Goal: Transaction & Acquisition: Purchase product/service

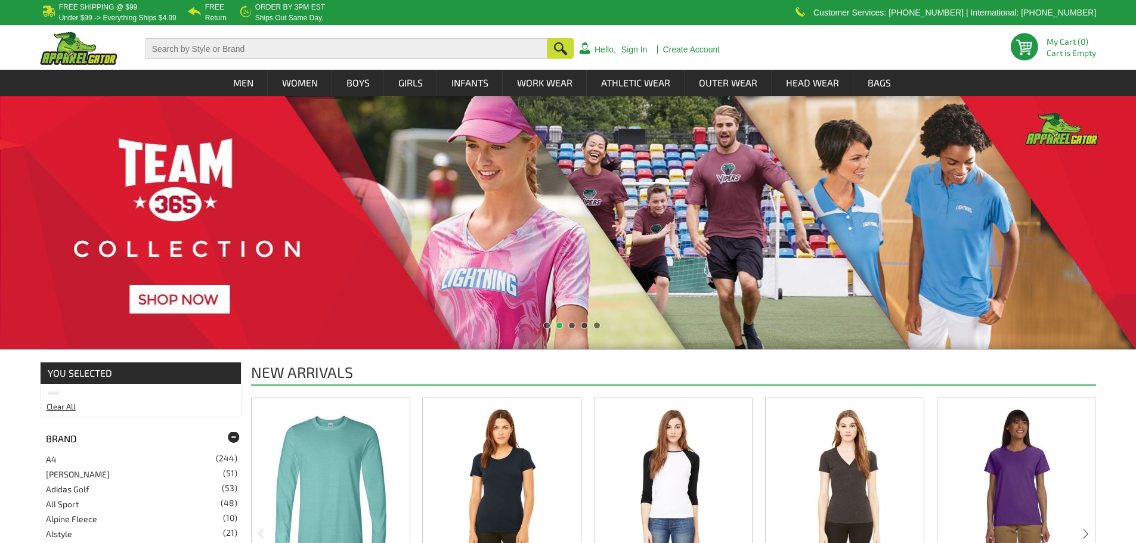
click at [258, 47] on input "text" at bounding box center [346, 48] width 402 height 21
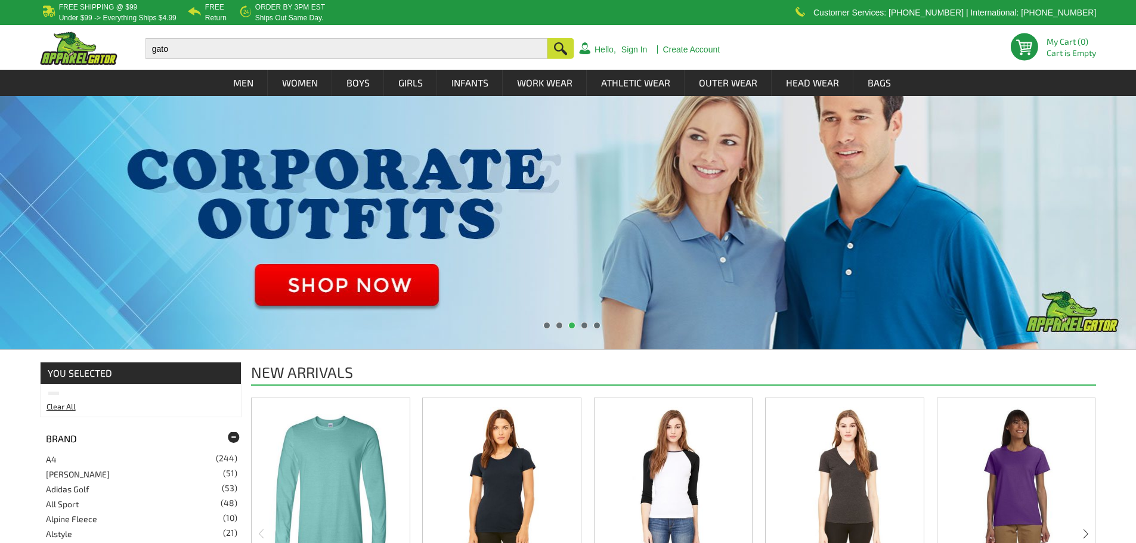
type input "gator"
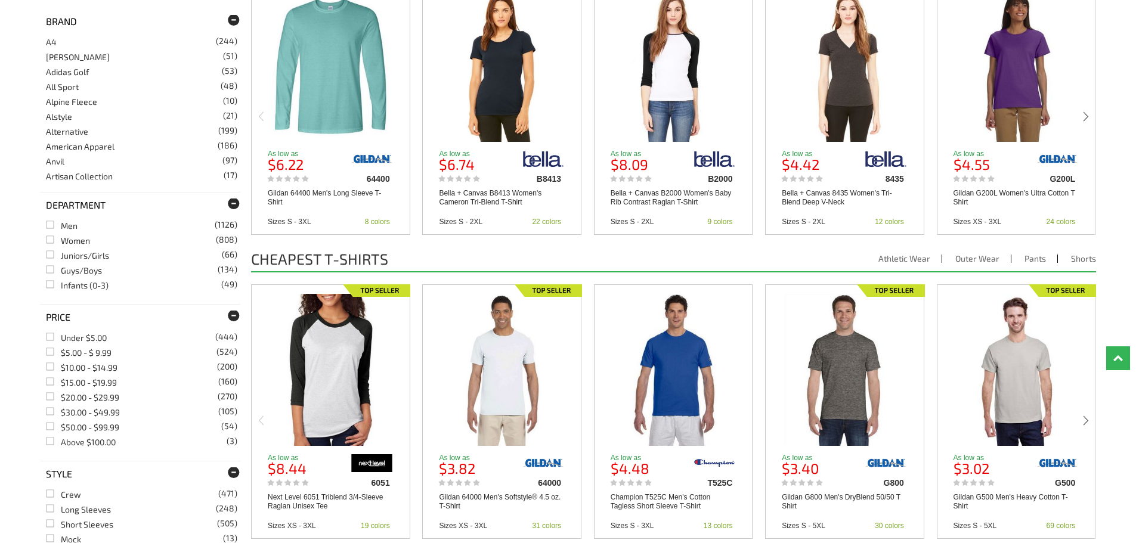
scroll to position [556, 0]
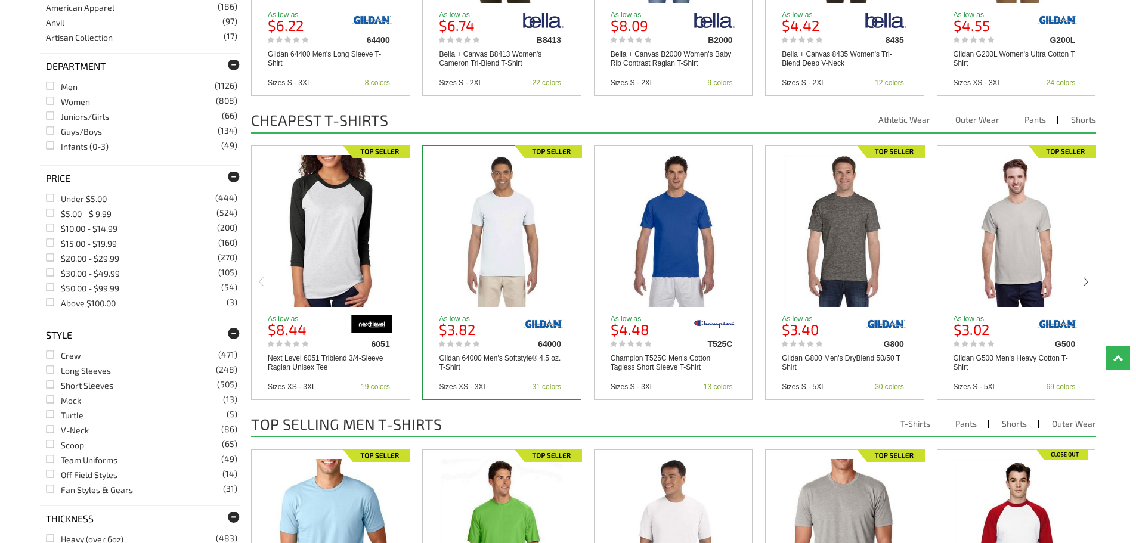
click at [506, 278] on img at bounding box center [502, 231] width 122 height 152
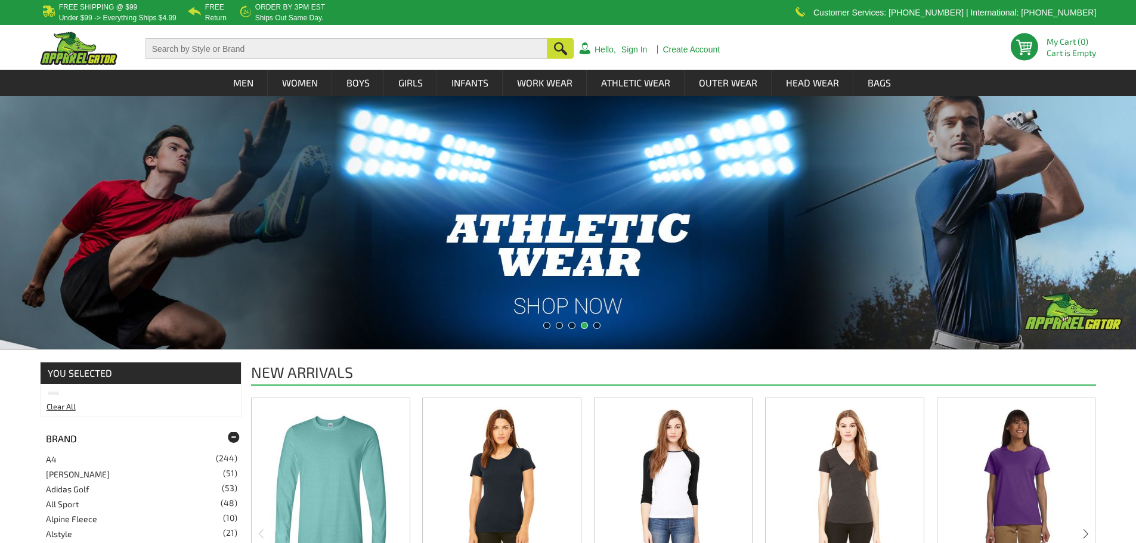
click at [303, 49] on input "text" at bounding box center [346, 48] width 402 height 21
type input "gator"
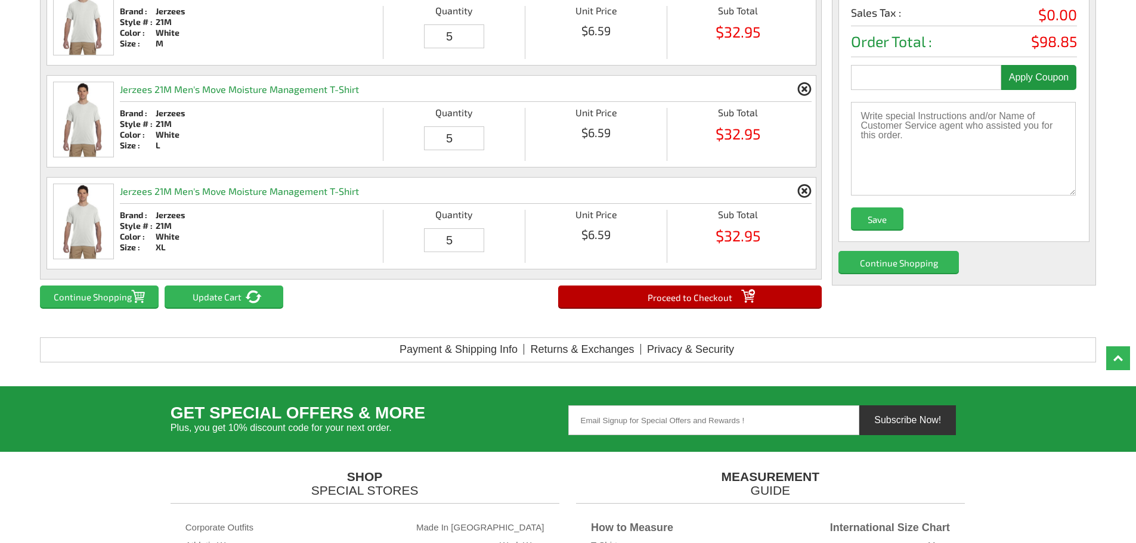
scroll to position [278, 0]
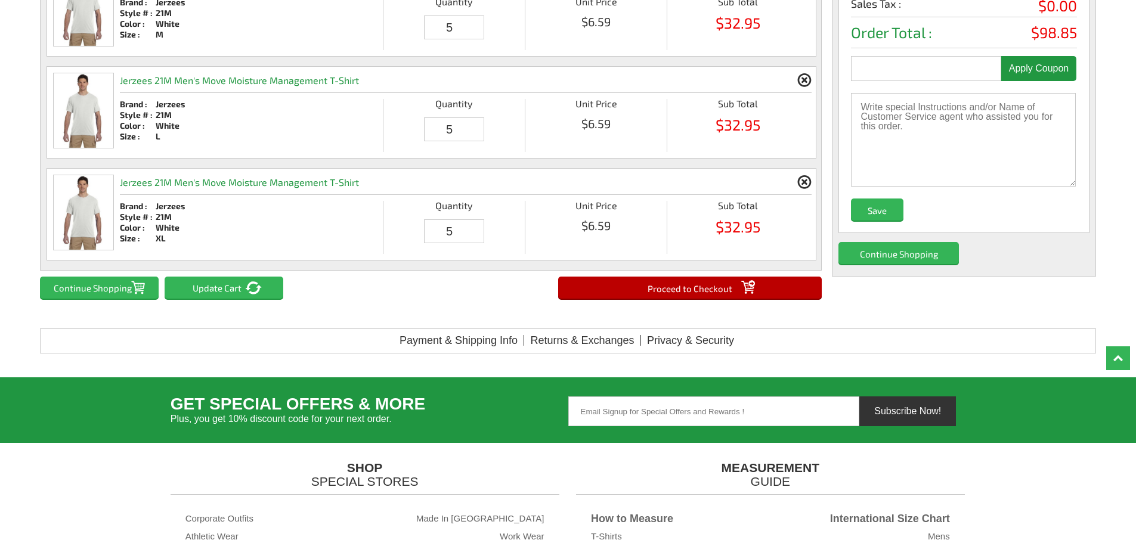
click at [689, 289] on input "Proceed to Checkout" at bounding box center [690, 288] width 264 height 22
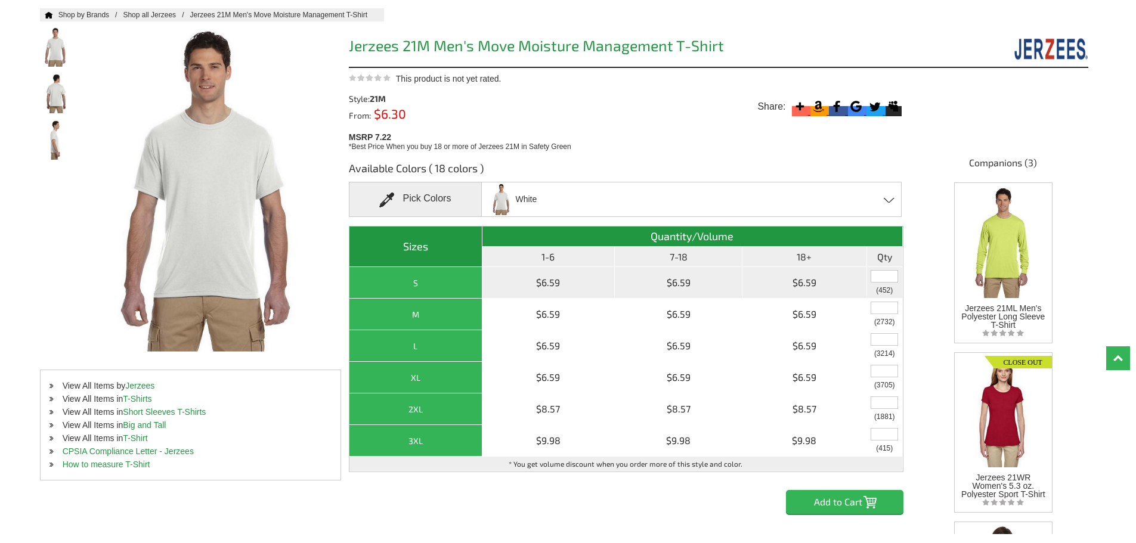
scroll to position [139, 0]
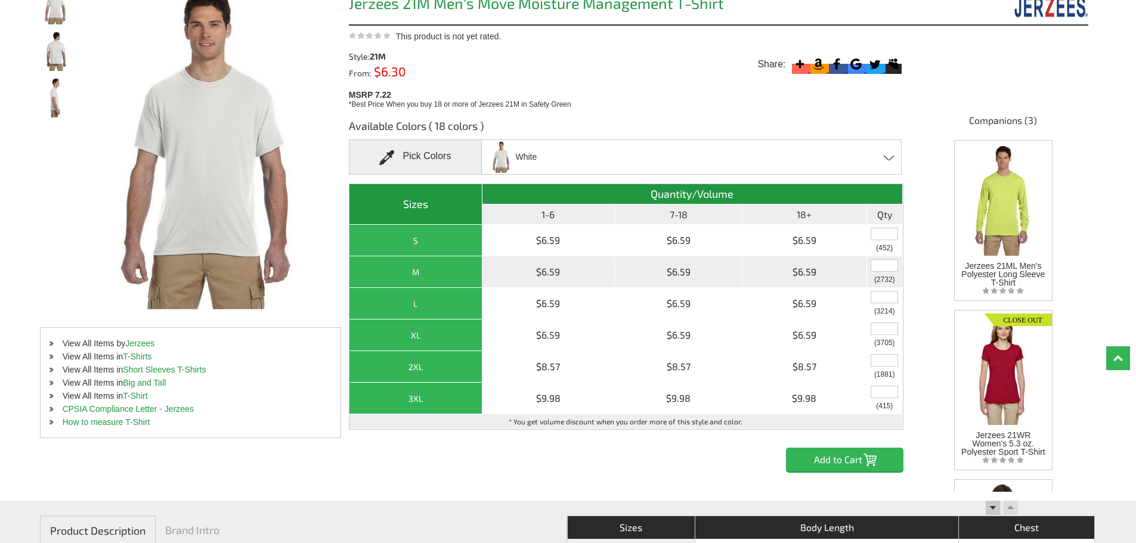
click at [878, 270] on input "text" at bounding box center [883, 265] width 27 height 13
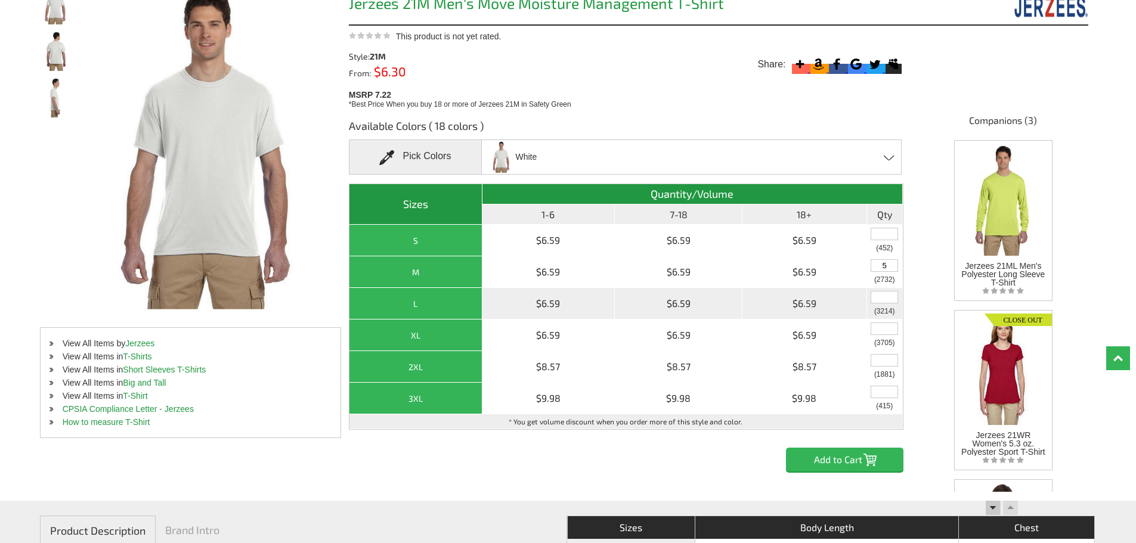
type input "5"
click at [887, 300] on input "text" at bounding box center [883, 297] width 27 height 13
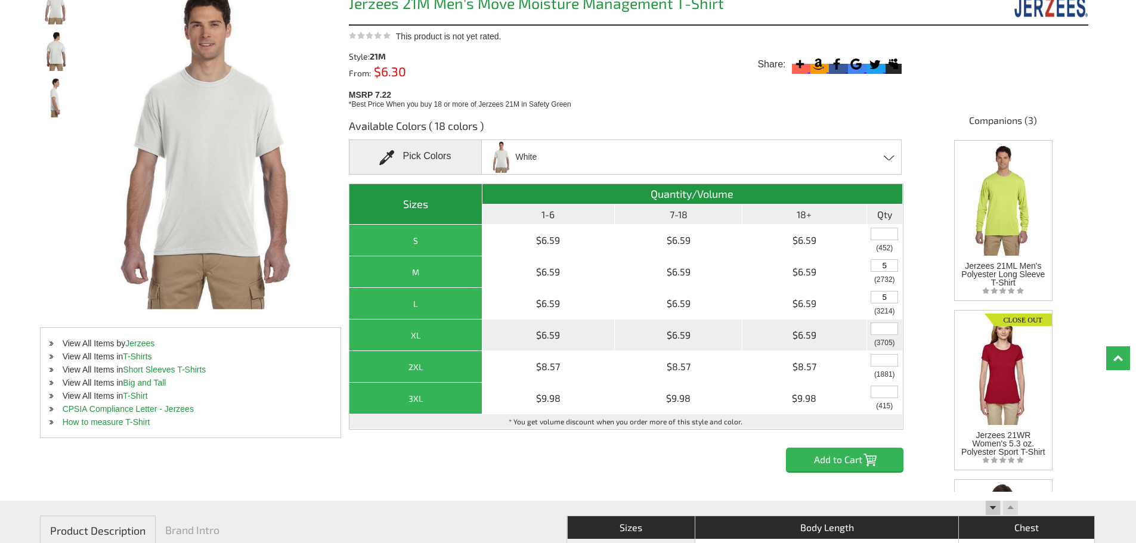
type input "5"
click at [891, 331] on input "text" at bounding box center [883, 329] width 27 height 13
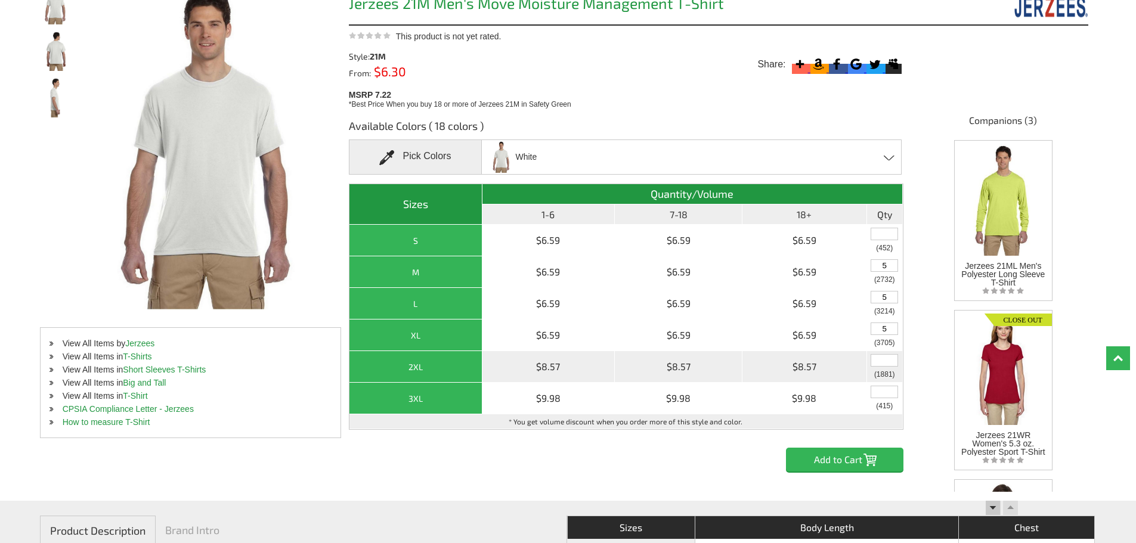
type input "5"
click at [885, 361] on input "text" at bounding box center [883, 360] width 27 height 13
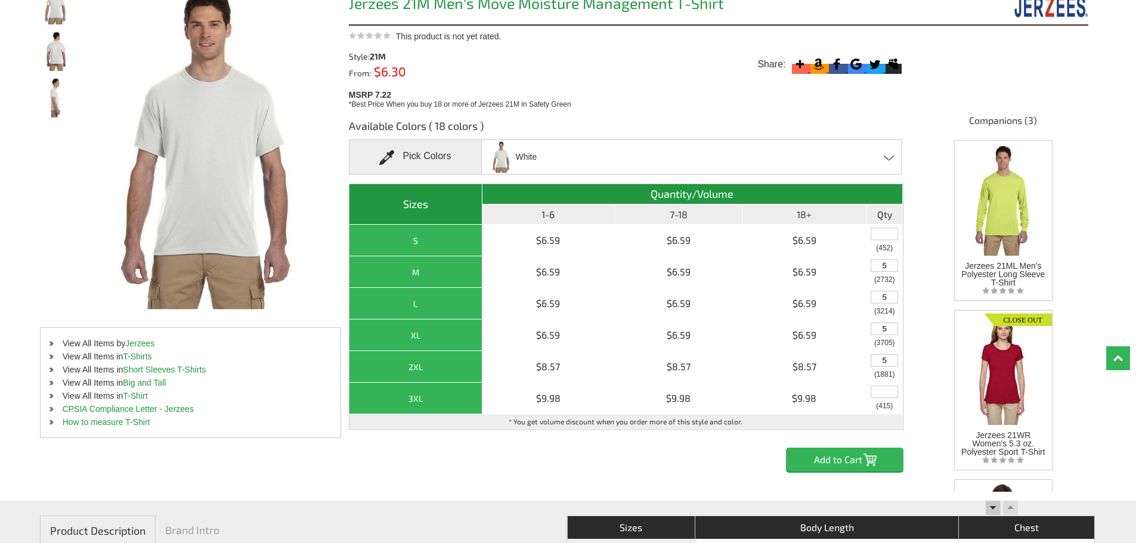
type input "5"
click at [840, 468] on input "Add to Cart" at bounding box center [844, 460] width 117 height 24
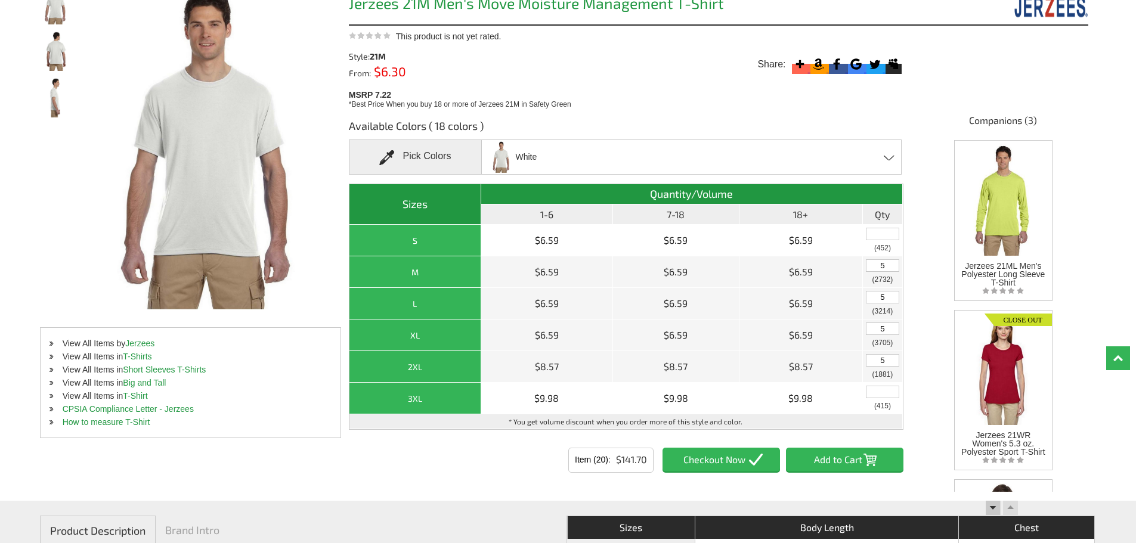
click at [699, 460] on input "Item (20)" at bounding box center [720, 460] width 117 height 24
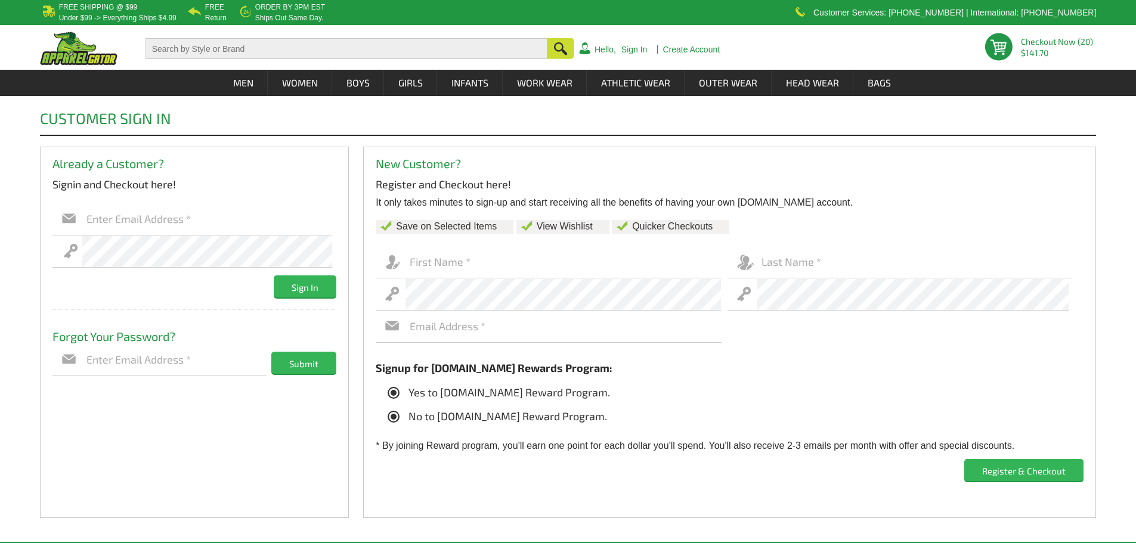
click at [388, 414] on icon at bounding box center [394, 417] width 12 height 12
click at [390, 413] on input "No to Apparelgator.com Reward Program." at bounding box center [390, 413] width 0 height 0
click at [452, 254] on input "text" at bounding box center [562, 262] width 315 height 32
type input "Dasharee"
type input "Collins"
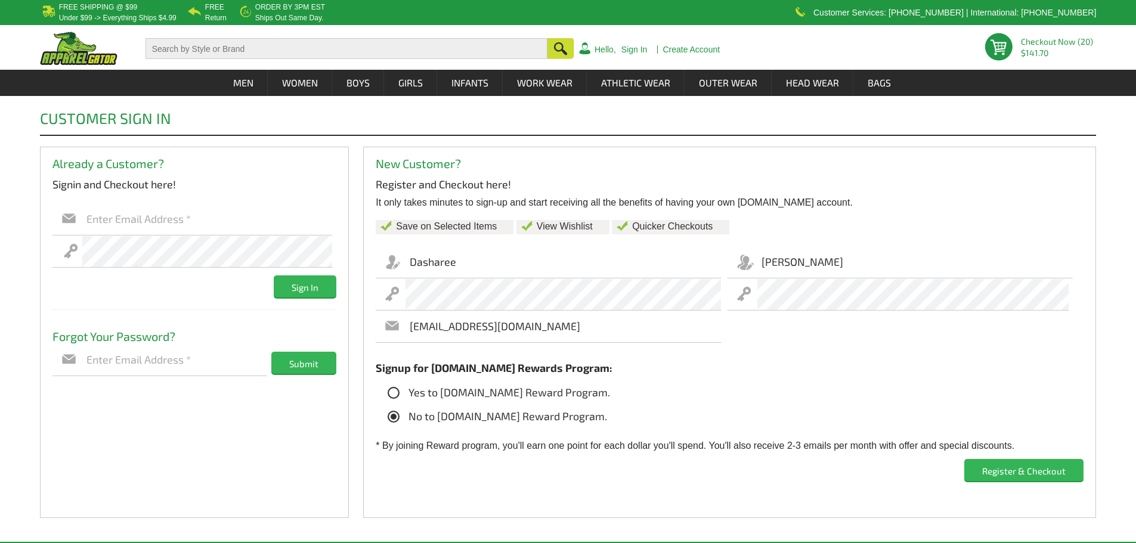
type input "dsignz1@yahoo.com"
click at [393, 398] on icon at bounding box center [394, 393] width 12 height 12
click at [390, 389] on input "Yes to Apparelgator.com Reward Program." at bounding box center [390, 389] width 0 height 0
click at [999, 472] on input "Register & Checkout" at bounding box center [1023, 470] width 119 height 22
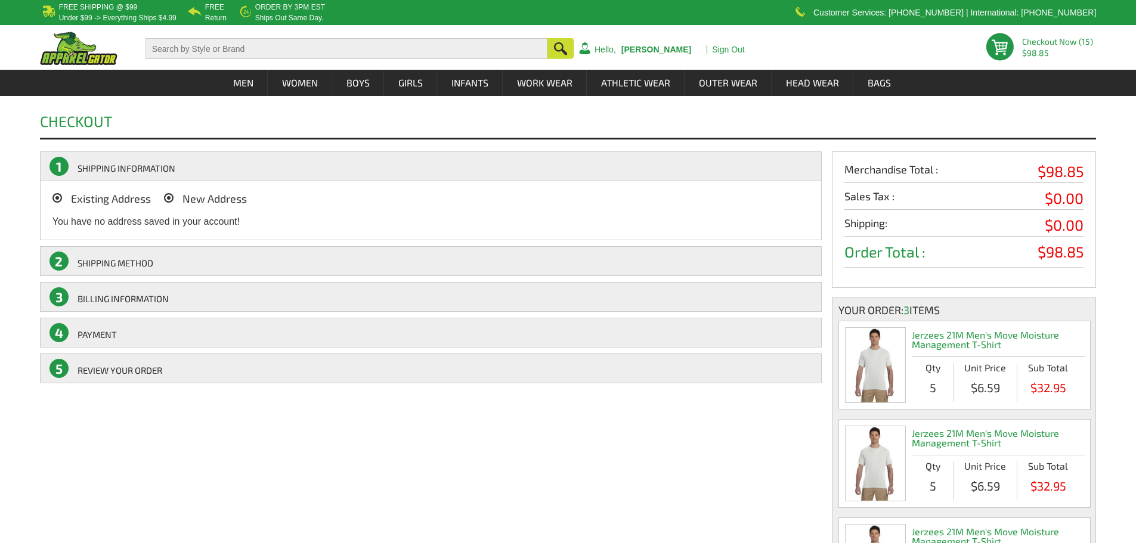
click at [172, 199] on icon at bounding box center [169, 198] width 10 height 10
click at [185, 195] on input "New Address" at bounding box center [185, 195] width 0 height 0
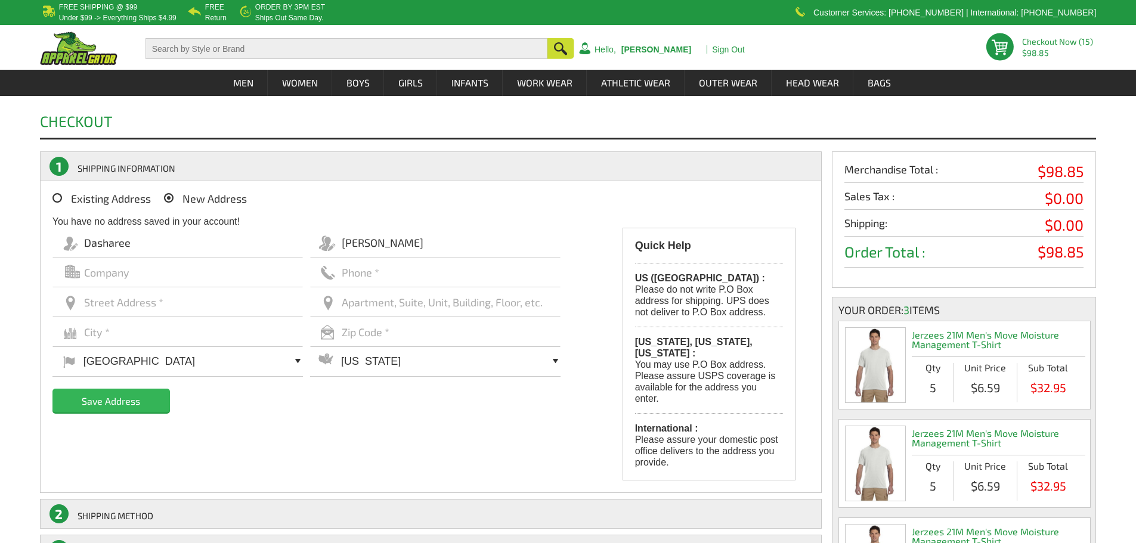
click at [118, 303] on input "text" at bounding box center [177, 302] width 250 height 30
type input "4228 Rosewind Circle"
type input "Memphis"
type input "38141"
select select "TN"
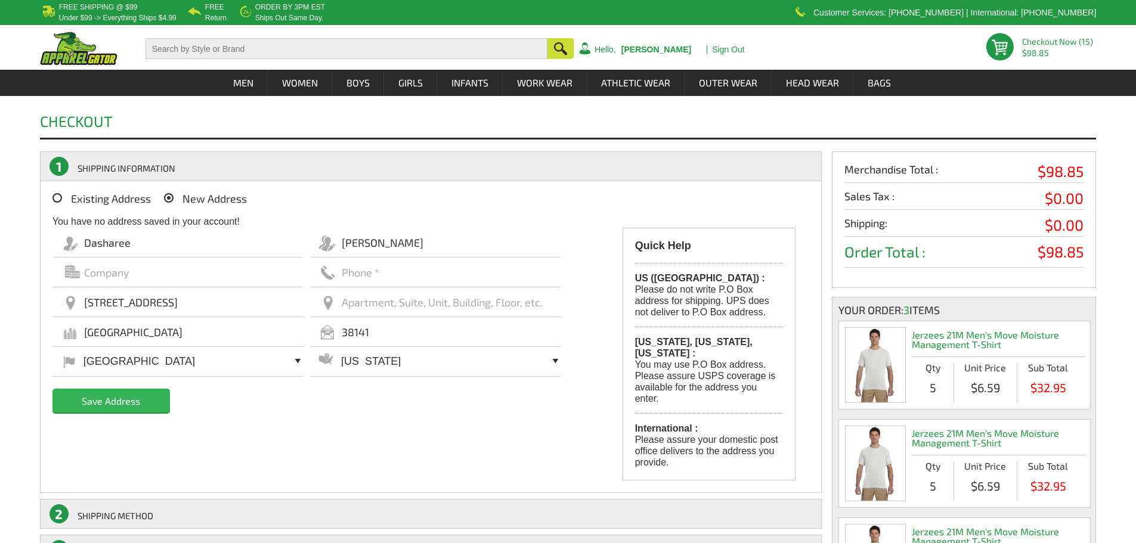
click at [132, 401] on input "Save Address" at bounding box center [110, 401] width 117 height 24
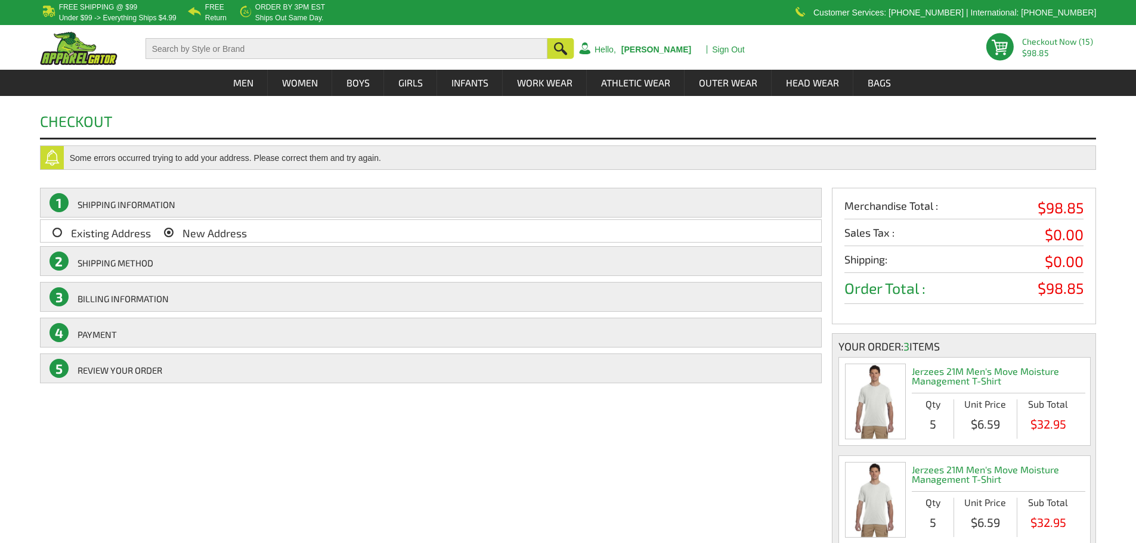
select select "TN"
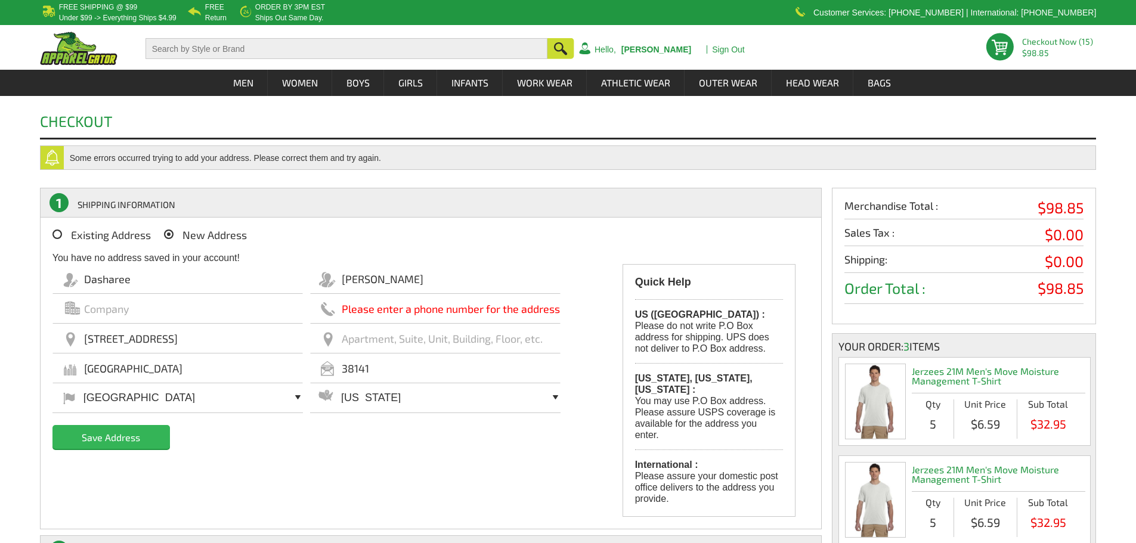
click at [425, 304] on input "text" at bounding box center [435, 309] width 250 height 30
click at [425, 304] on input "66282021241" at bounding box center [435, 309] width 250 height 30
type input "6628202121"
click at [139, 433] on input "Save Address" at bounding box center [110, 437] width 117 height 24
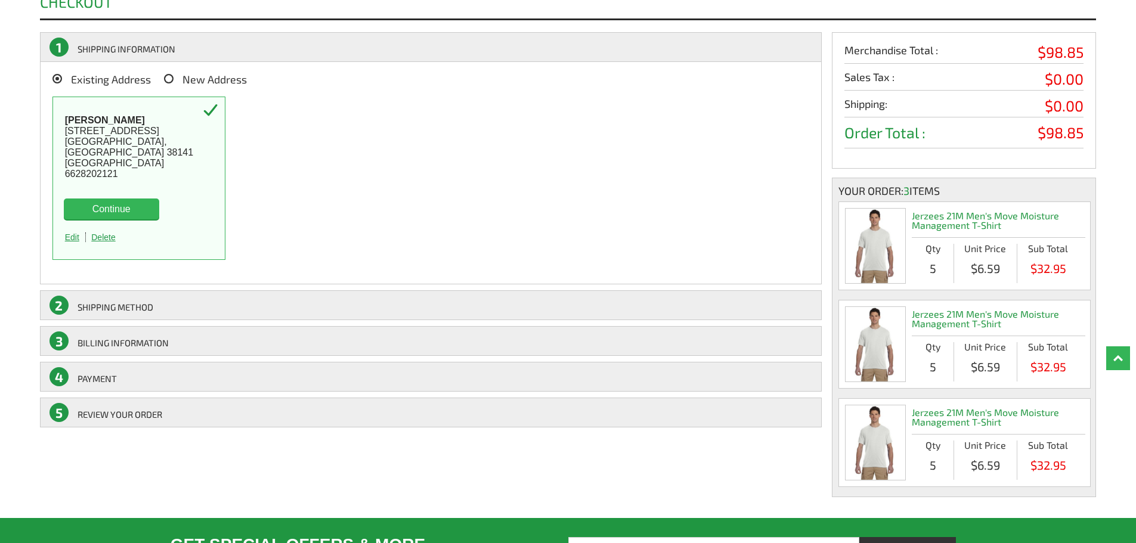
scroll to position [139, 0]
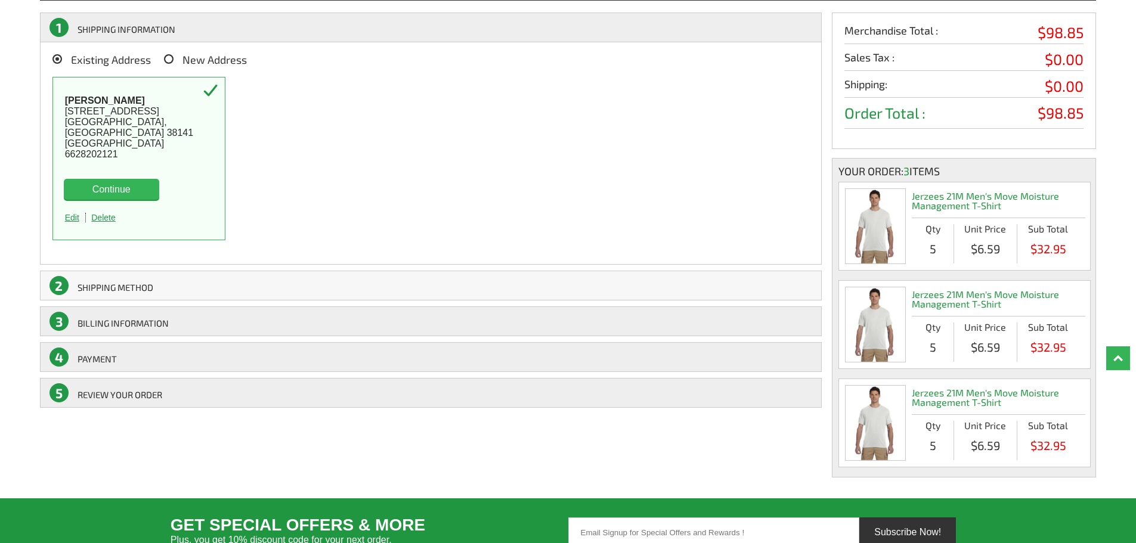
click at [740, 291] on link "2 SHIPPING Method" at bounding box center [431, 286] width 782 height 30
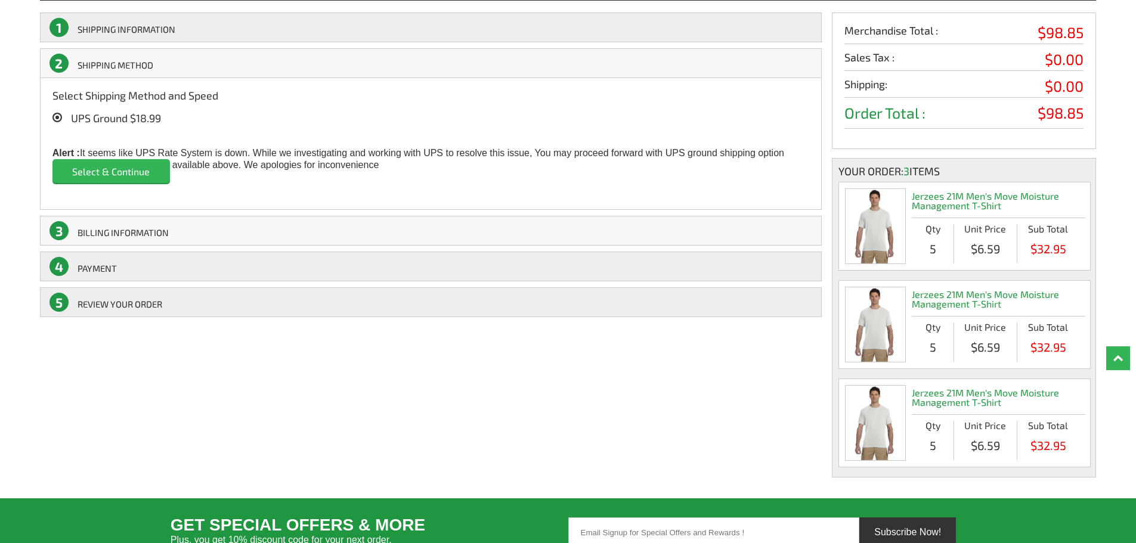
scroll to position [0, 0]
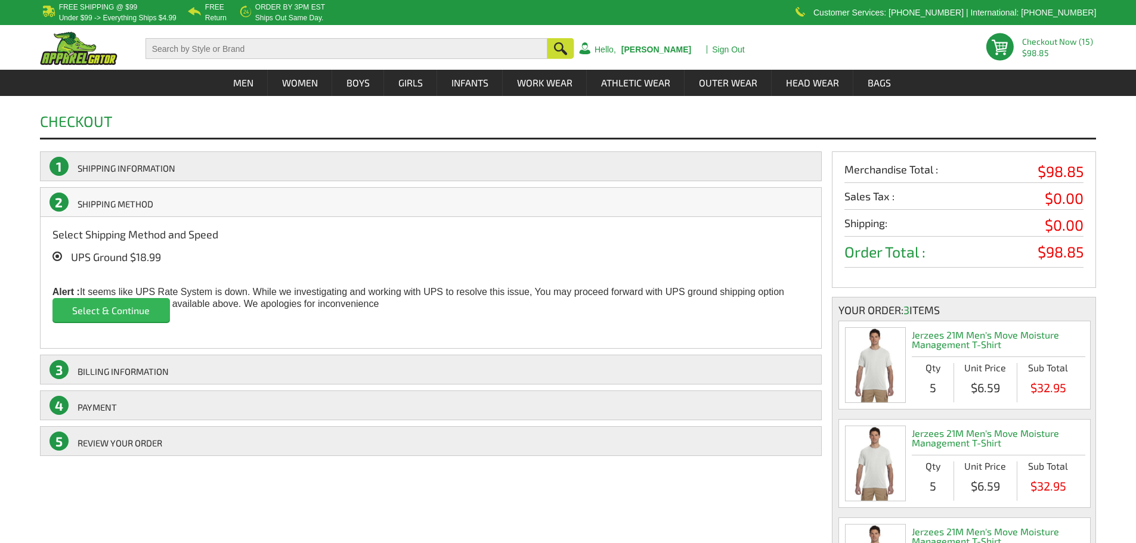
click at [442, 206] on link "2 SHIPPING Method" at bounding box center [431, 202] width 782 height 30
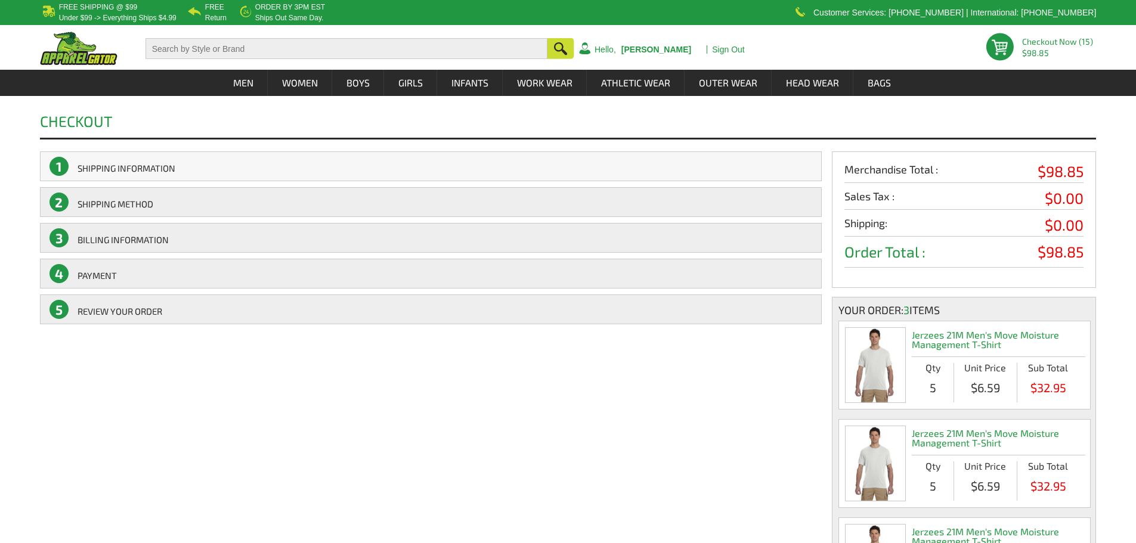
click at [438, 172] on link "1 SHIPPING INFORMATION" at bounding box center [431, 166] width 782 height 30
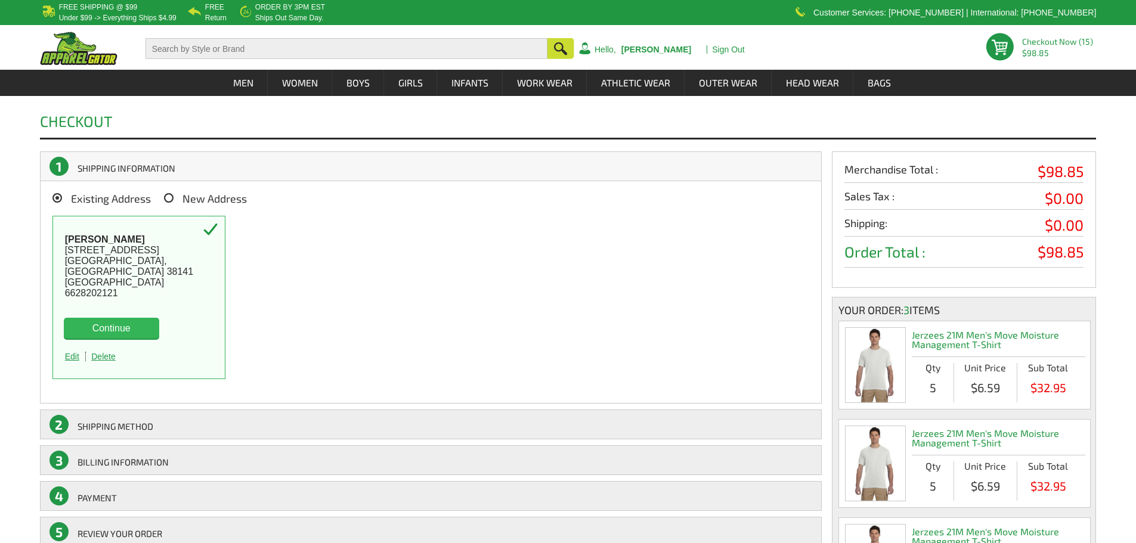
click at [144, 327] on button "Continue" at bounding box center [111, 328] width 95 height 21
